Goal: Task Accomplishment & Management: Complete application form

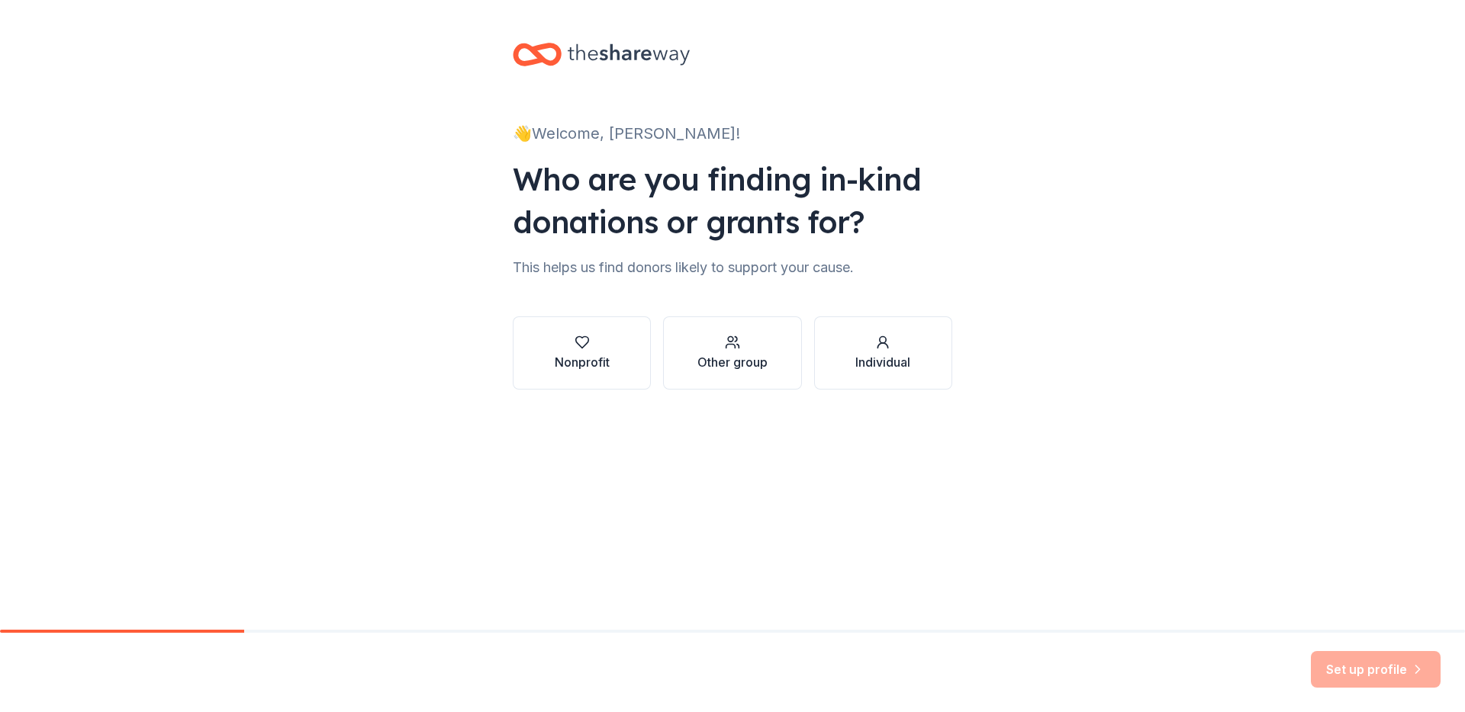
click at [653, 164] on div "Who are you finding in-kind donations or grants for?" at bounding box center [732, 200] width 439 height 85
